Goal: Task Accomplishment & Management: Complete application form

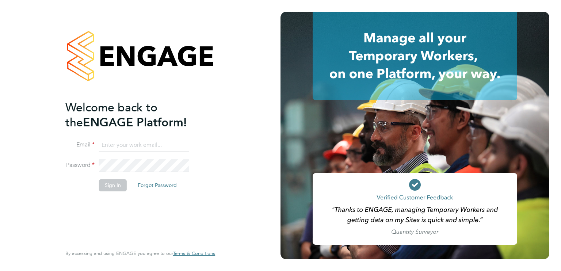
type input "[PERSON_NAME][EMAIL_ADDRESS][PERSON_NAME][DOMAIN_NAME]"
click at [116, 182] on button "Sign In" at bounding box center [113, 185] width 28 height 12
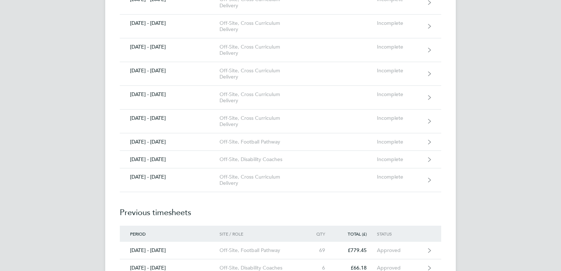
scroll to position [514, 0]
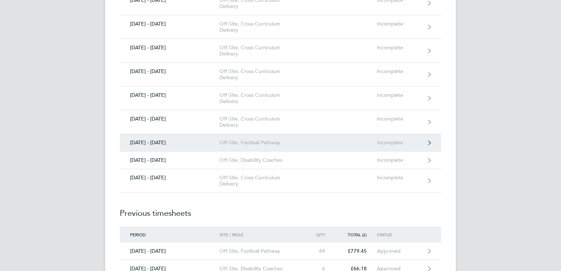
click at [271, 140] on div "Off-Site, Football Pathway" at bounding box center [261, 143] width 84 height 6
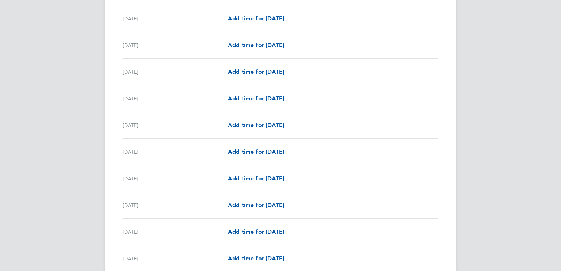
scroll to position [256, 0]
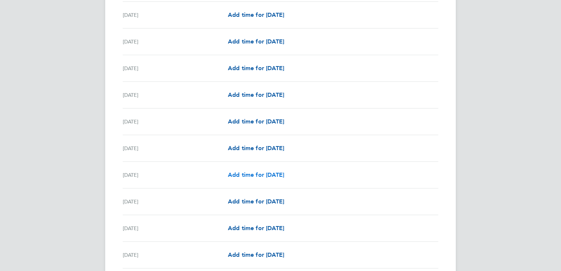
click at [260, 175] on span "Add time for [DATE]" at bounding box center [256, 174] width 56 height 7
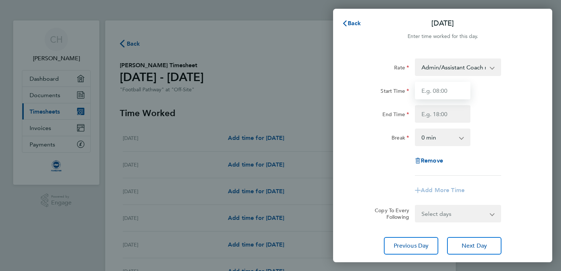
click at [443, 82] on input "Start Time" at bounding box center [443, 91] width 56 height 18
type input "08:15"
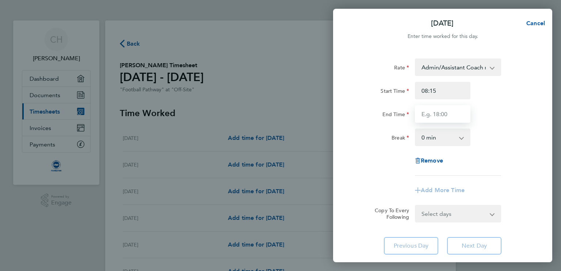
click at [441, 109] on input "End Time" at bounding box center [443, 114] width 56 height 18
type input "15:15"
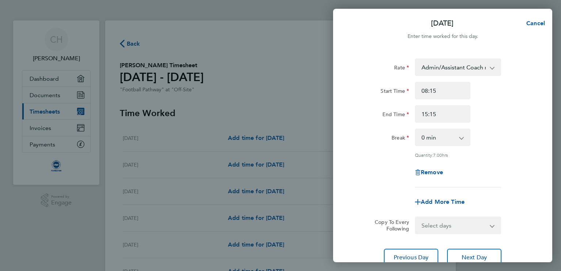
click at [526, 161] on div "Rate Admin/Assistant Coach rate - 12.60 Lead Coach Rate - 16.28 Start Time 08:1…" at bounding box center [443, 122] width 178 height 129
click at [470, 225] on select "Select days Day Weekday (Mon-Fri) Weekend (Sat-Sun) [DATE] [DATE] [DATE] [DATE]…" at bounding box center [454, 225] width 77 height 16
select select "TUE"
click at [416, 217] on select "Select days Day Weekday (Mon-Fri) Weekend (Sat-Sun) [DATE] [DATE] [DATE] [DATE]…" at bounding box center [454, 225] width 77 height 16
select select "[DATE]"
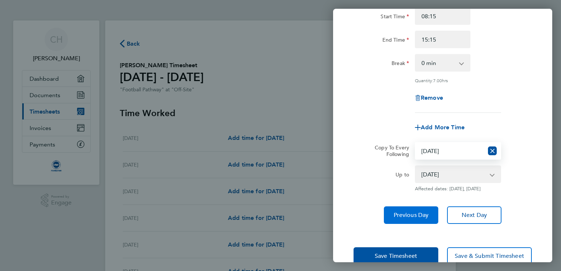
scroll to position [96, 0]
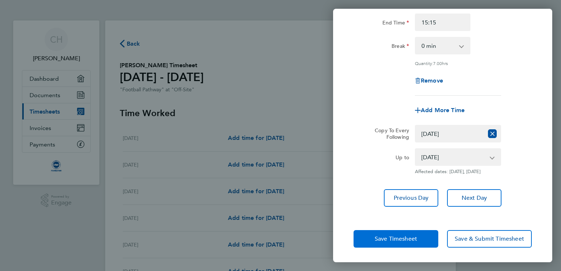
click at [415, 237] on span "Save Timesheet" at bounding box center [396, 238] width 42 height 7
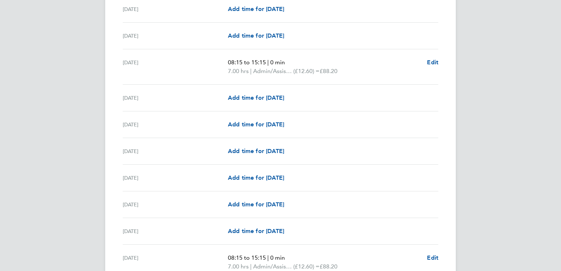
scroll to position [847, 0]
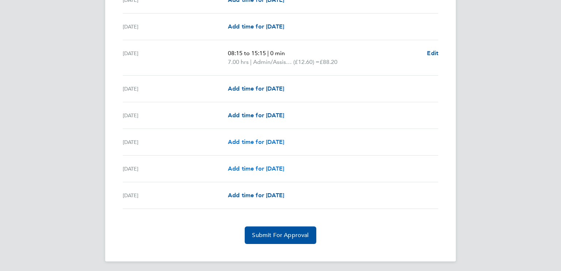
drag, startPoint x: 283, startPoint y: 162, endPoint x: 280, endPoint y: 144, distance: 18.4
click at [293, 233] on span "Submit For Approval" at bounding box center [280, 235] width 57 height 7
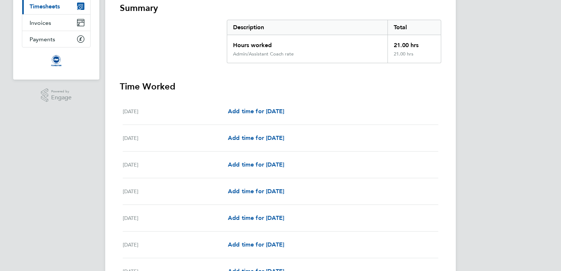
scroll to position [0, 0]
